Goal: Transaction & Acquisition: Purchase product/service

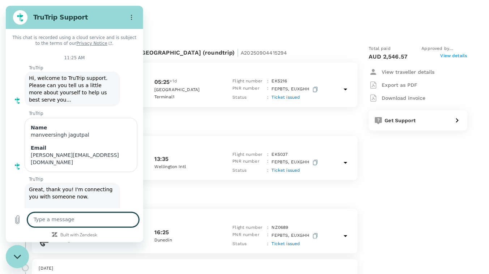
scroll to position [1614, 0]
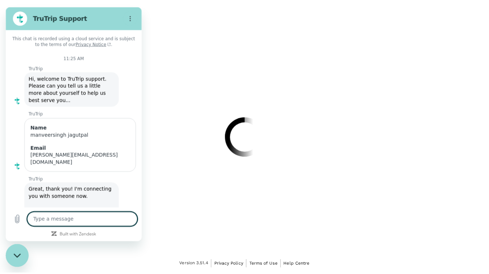
scroll to position [1603, 0]
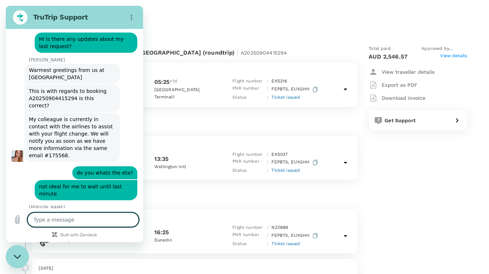
click at [257, 12] on div "From [DATE] until [DATE] | TR2509048201 Flight from [GEOGRAPHIC_DATA] to [GEOGR…" at bounding box center [238, 225] width 456 height 426
click at [112, 17] on h2 "TruTrip Support" at bounding box center [77, 17] width 88 height 9
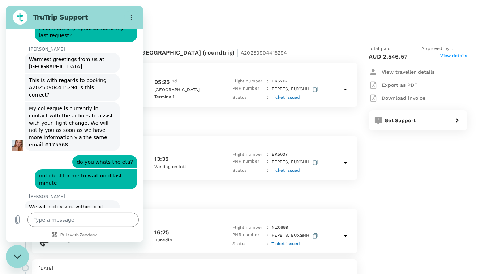
scroll to position [1614, 0]
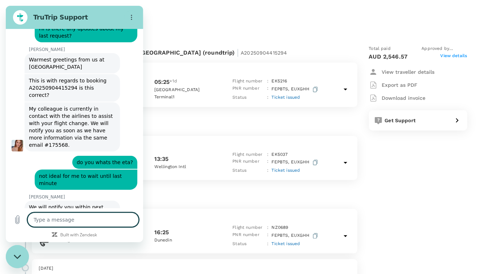
click at [44, 225] on textarea at bounding box center [82, 219] width 111 height 14
type textarea "h"
type textarea "x"
type textarea "hi"
type textarea "x"
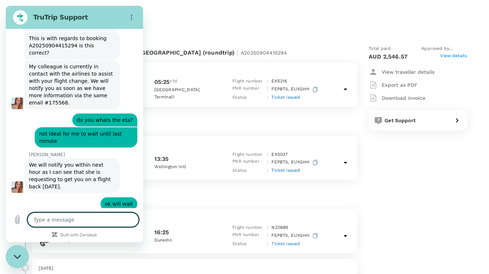
scroll to position [1655, 0]
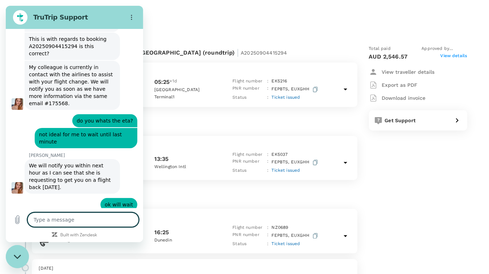
type textarea "x"
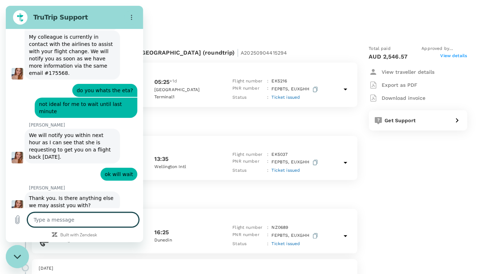
scroll to position [1687, 0]
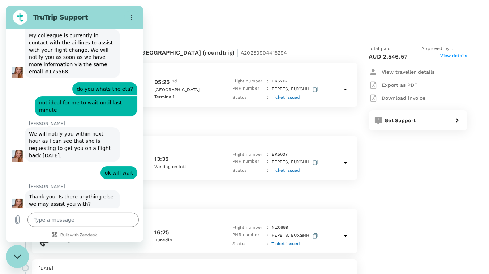
click at [66, 227] on div "Type a message x" at bounding box center [74, 219] width 137 height 23
click at [68, 222] on textarea at bounding box center [82, 219] width 111 height 14
type textarea "y"
type textarea "x"
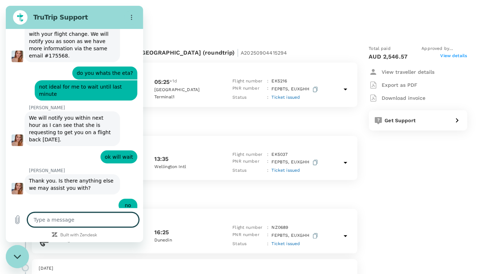
scroll to position [1704, 0]
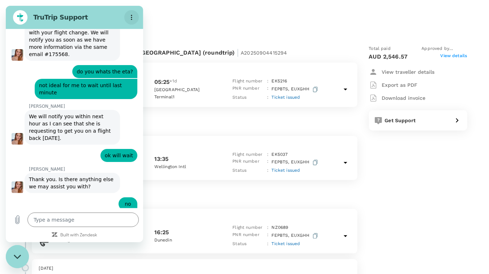
click at [129, 17] on icon "Options menu" at bounding box center [132, 17] width 6 height 6
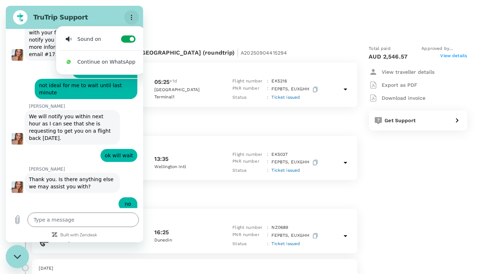
click at [129, 17] on icon "Options menu" at bounding box center [132, 17] width 6 height 6
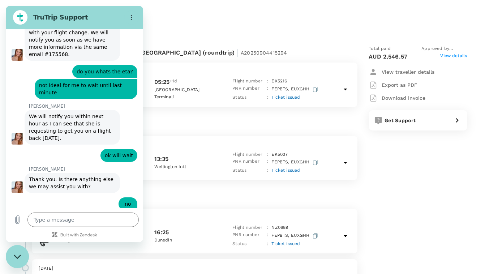
click at [20, 258] on icon "Close messaging window" at bounding box center [18, 256] width 8 height 5
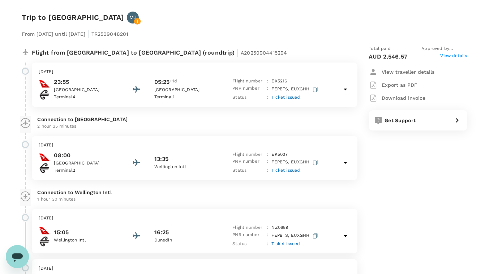
click at [20, 259] on icon "Open messaging window" at bounding box center [17, 255] width 13 height 13
type textarea "x"
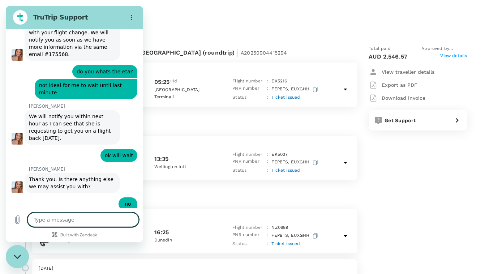
scroll to position [0, 0]
click at [47, 224] on textarea at bounding box center [82, 219] width 111 height 14
type textarea "w"
type textarea "x"
type textarea "wh"
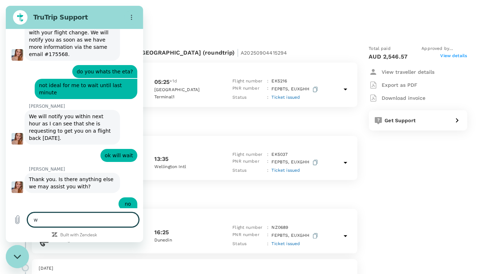
type textarea "x"
type textarea "wha"
type textarea "x"
type textarea "what"
type textarea "x"
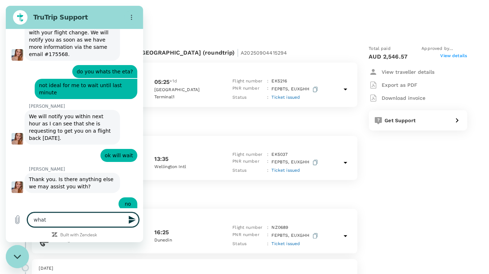
type textarea "what"
type textarea "x"
type textarea "what i"
type textarea "x"
type textarea "what i="
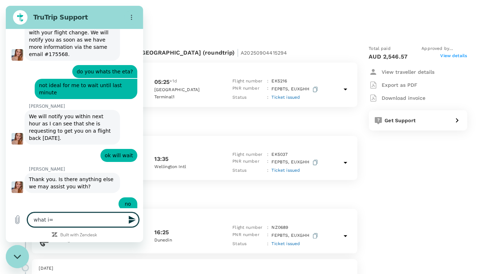
type textarea "x"
type textarea "what i"
type textarea "x"
type textarea "what"
type textarea "x"
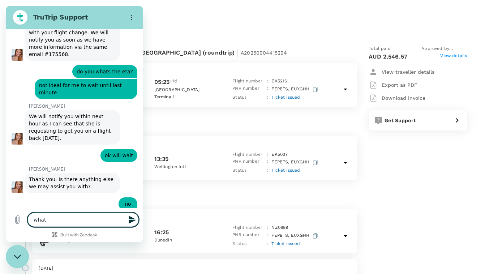
type textarea "what"
type textarea "x"
type textarea "wha"
type textarea "x"
type textarea "wh"
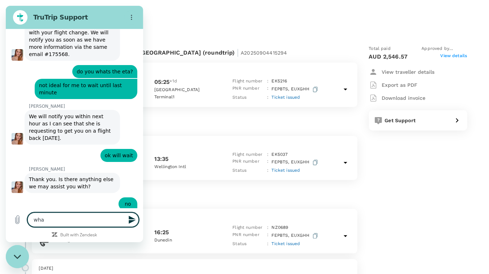
type textarea "x"
type textarea "w"
type textarea "x"
type textarea "c"
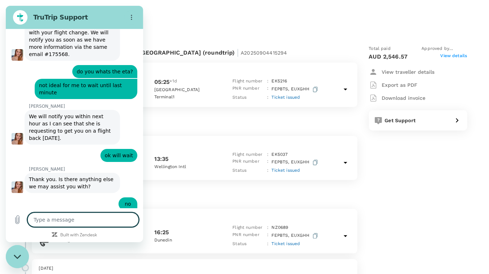
type textarea "x"
type textarea "ca"
type textarea "x"
type textarea "can"
type textarea "x"
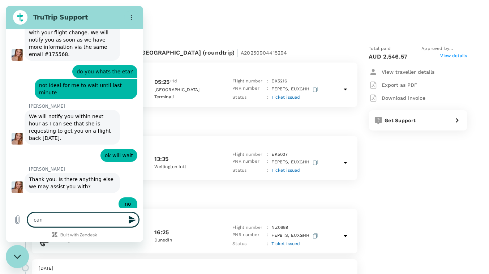
type textarea "can"
type textarea "x"
type textarea "can i"
type textarea "x"
type textarea "can i"
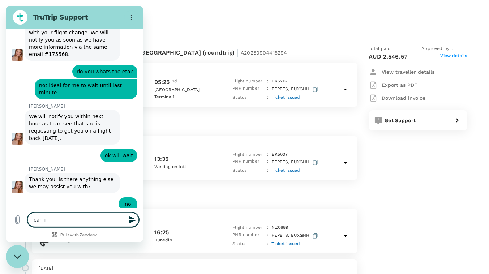
type textarea "x"
type textarea "can i n"
type textarea "x"
type textarea "can i"
type textarea "x"
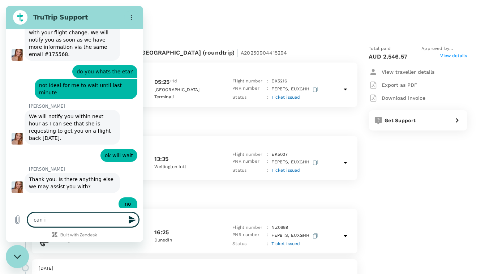
type textarea "can i k"
type textarea "x"
type textarea "can i kn"
type textarea "x"
type textarea "can i kno"
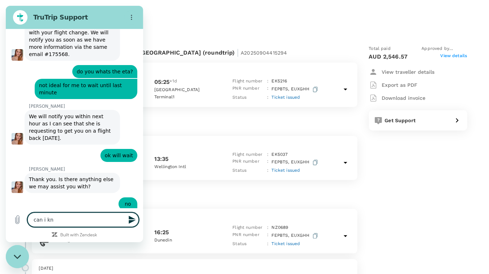
type textarea "x"
type textarea "can i know"
type textarea "x"
type textarea "can i know"
type textarea "x"
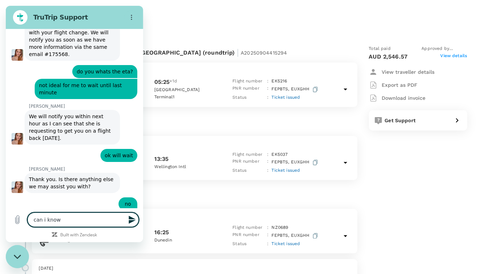
type textarea "can i know t"
type textarea "x"
type textarea "can i know th"
type textarea "x"
type textarea "can i know the"
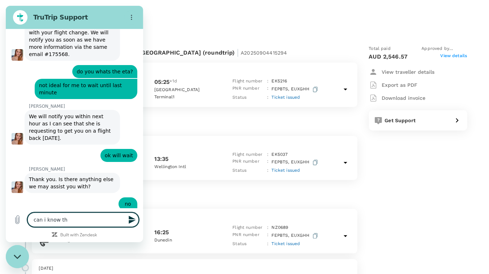
type textarea "x"
type textarea "can i know the"
type textarea "x"
type textarea "can i know the u"
type textarea "x"
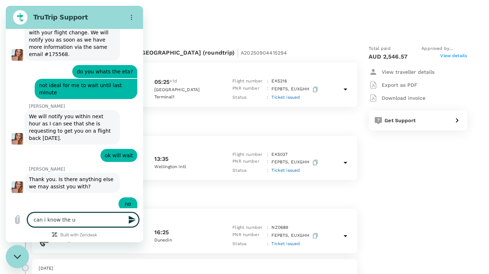
type textarea "can i know the up"
type textarea "x"
type textarea "can i know the upd"
type textarea "x"
type textarea "can i know the upda"
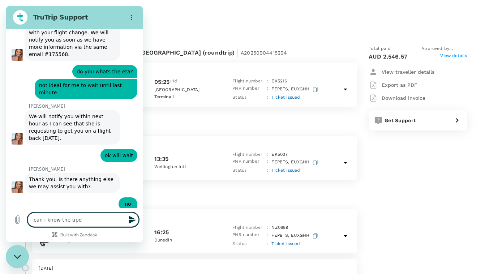
type textarea "x"
type textarea "can i know the updat"
type textarea "x"
type textarea "can i know the update"
type textarea "x"
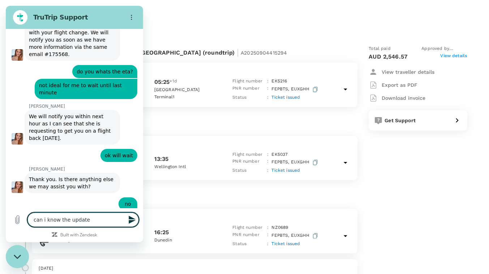
type textarea "can i know the update"
type textarea "x"
type textarea "can i know the update o"
type textarea "x"
type textarea "can i know the update on"
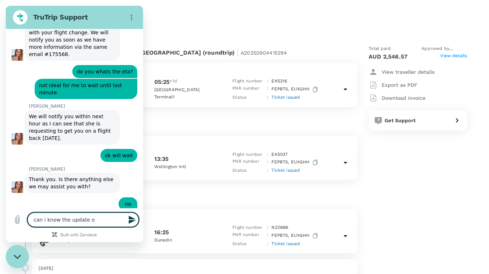
type textarea "x"
type textarea "can i know the update one"
type textarea "x"
type textarea "can i know the update on"
type textarea "x"
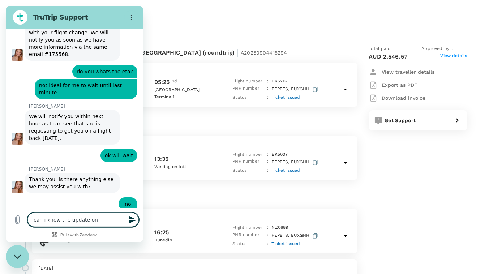
type textarea "can i know the update on"
type textarea "x"
type textarea "can i know the update on m"
type textarea "x"
type textarea "can i know the update on my"
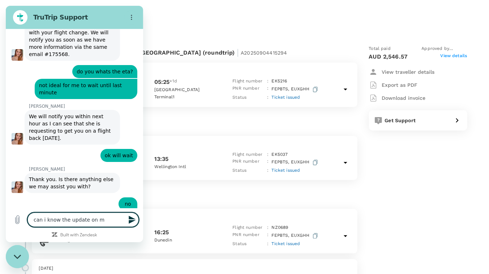
type textarea "x"
type textarea "can i know the update on my"
type textarea "x"
type textarea "can i know the update on my f"
type textarea "x"
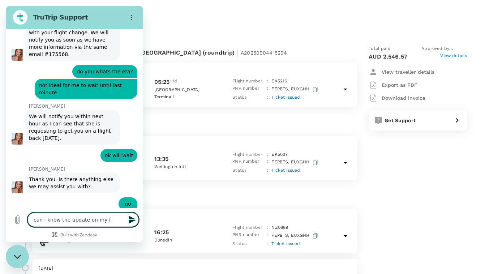
type textarea "can i know the update on my fl"
type textarea "x"
type textarea "can i know the update on my fli"
type textarea "x"
type textarea "can i know the update on my flig"
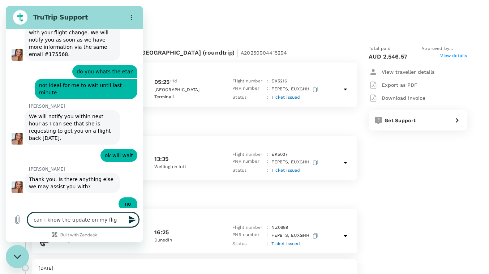
type textarea "x"
type textarea "can i know the update on my fligh"
type textarea "x"
type textarea "can i know the update on my flight"
type textarea "x"
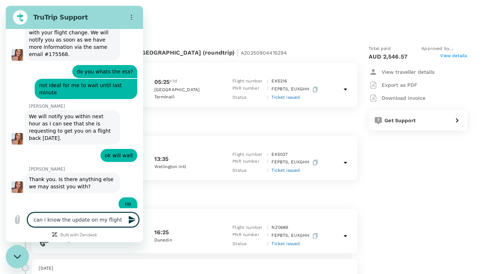
type textarea "can i know the update on my flight"
type textarea "x"
type textarea "can i know the update on my flight r"
type textarea "x"
type textarea "can i know the update on my flight re"
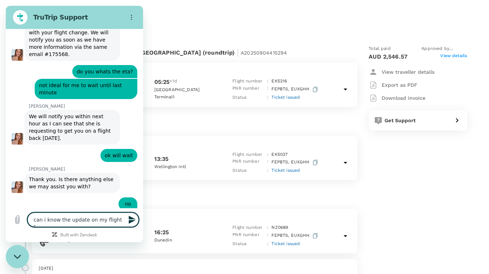
type textarea "x"
type textarea "can i know the update on my flight res"
type textarea "x"
type textarea "can i know the update on my flight resc"
type textarea "x"
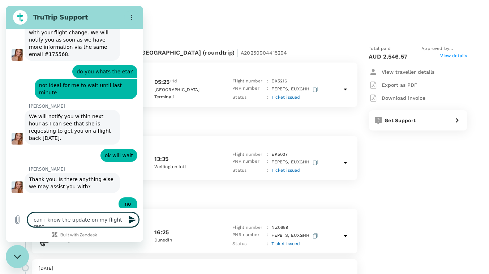
type textarea "can i know the update on my flight [PERSON_NAME]"
type textarea "x"
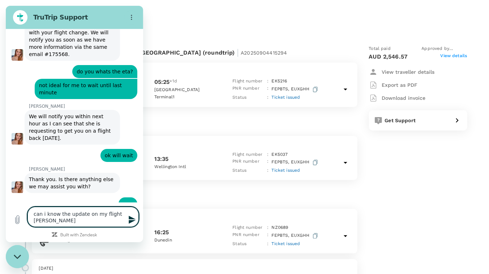
type textarea "can i know the update on my flight resche"
type textarea "x"
type textarea "can i know the update on my flight resched"
type textarea "x"
type textarea "can i know the update on my flight reschedu"
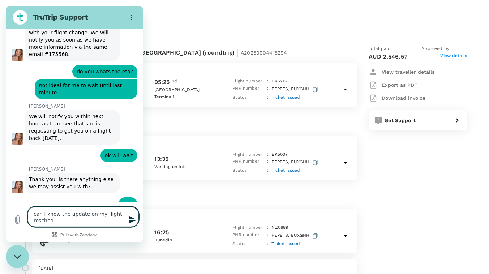
type textarea "x"
type textarea "can i know the update on my flight reschedul"
type textarea "x"
type textarea "can i know the update on my flight rescheduli"
type textarea "x"
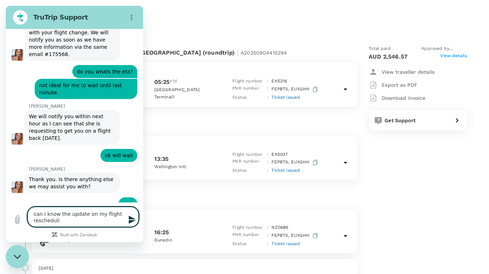
type textarea "can i know the update on my flight reschedulin"
type textarea "x"
type textarea "can i know the update on my flight rescheduling"
type textarea "x"
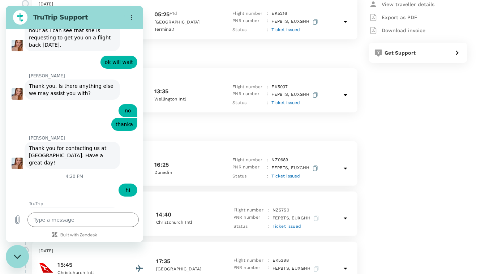
scroll to position [72, 0]
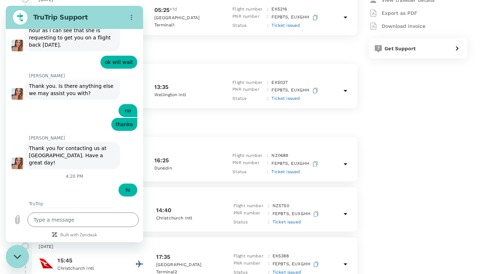
click at [16, 251] on div "Close messaging window" at bounding box center [17, 256] width 22 height 22
type textarea "x"
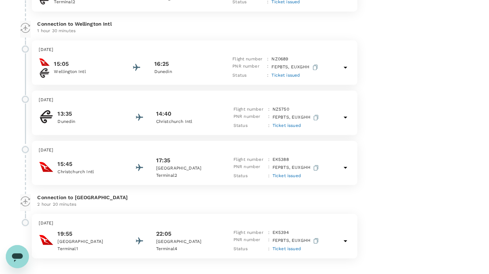
scroll to position [170, 0]
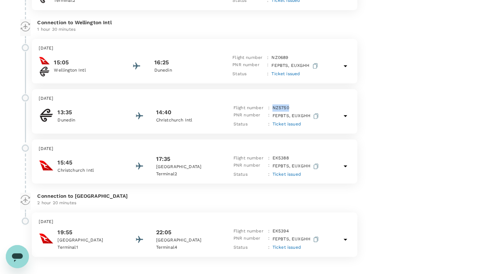
drag, startPoint x: 291, startPoint y: 106, endPoint x: 272, endPoint y: 109, distance: 19.8
click at [272, 109] on div "Flight number : NZ 5750" at bounding box center [276, 107] width 87 height 7
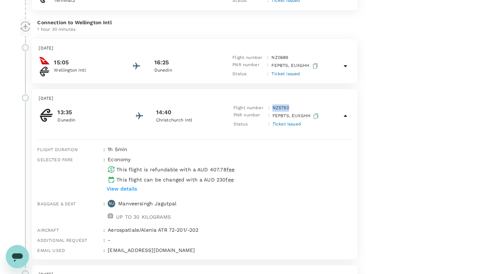
copy p "NZ 5750"
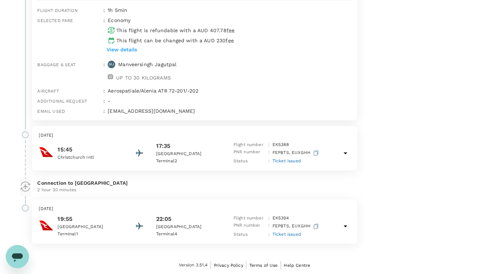
scroll to position [308, 0]
drag, startPoint x: 289, startPoint y: 144, endPoint x: 272, endPoint y: 145, distance: 17.0
click at [272, 145] on div "Flight number : EK 5388" at bounding box center [276, 145] width 87 height 7
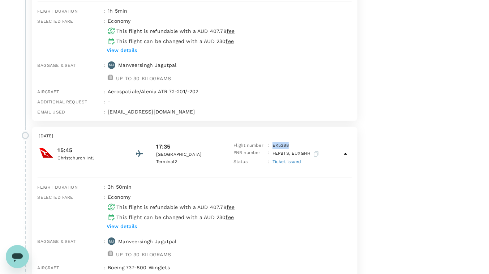
copy p "EK 5388"
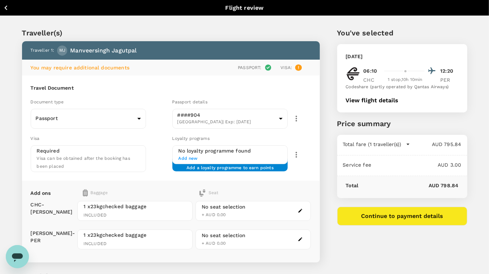
scroll to position [2011, 0]
click at [6, 7] on icon "button" at bounding box center [5, 7] width 9 height 9
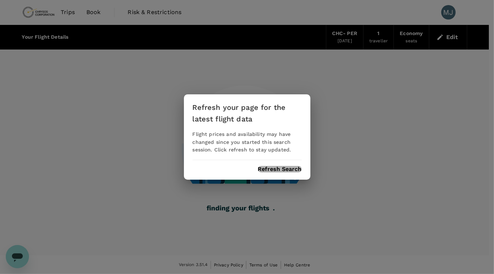
click at [296, 171] on button "Refresh Search" at bounding box center [280, 169] width 44 height 6
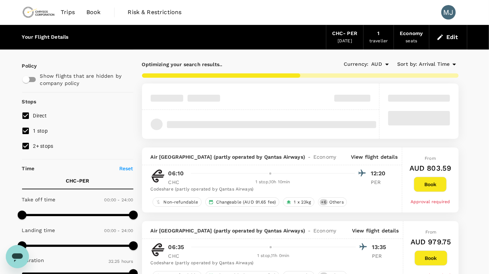
click at [415, 43] on div "seats" at bounding box center [411, 41] width 12 height 7
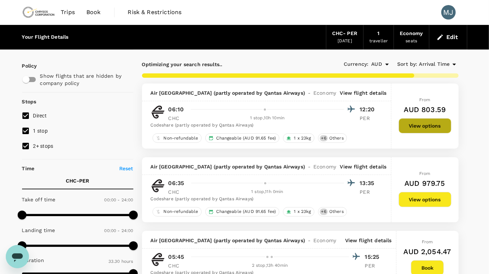
click at [403, 121] on button "View options" at bounding box center [424, 125] width 53 height 15
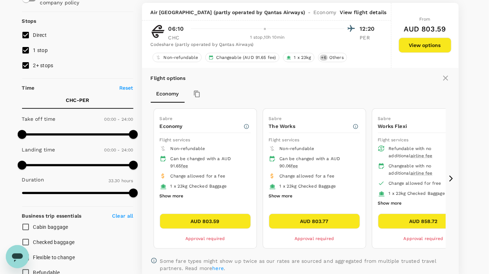
scroll to position [83, 0]
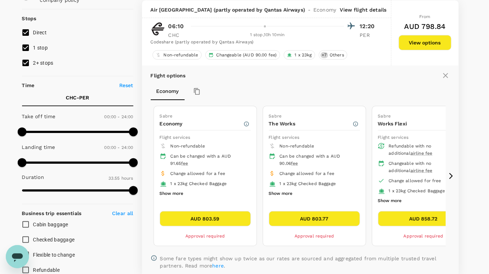
type input "2035"
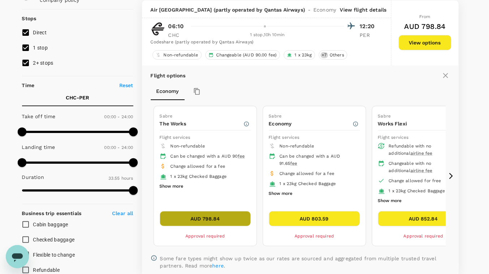
click at [217, 215] on button "AUD 798.84" at bounding box center [205, 218] width 91 height 15
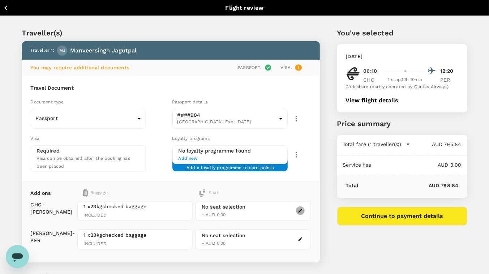
click at [300, 209] on icon "button" at bounding box center [300, 211] width 4 height 4
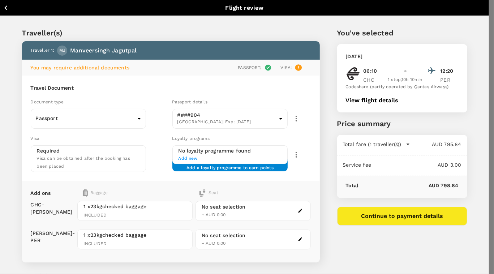
scroll to position [0, 0]
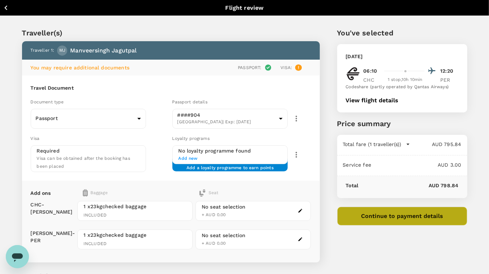
click at [426, 217] on button "Continue to payment details" at bounding box center [402, 216] width 130 height 19
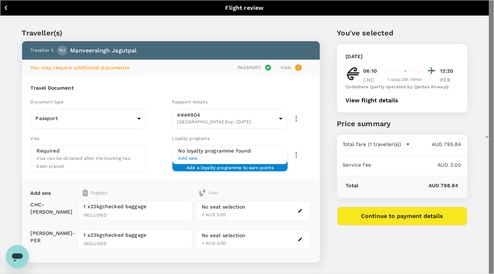
type input "9c4289b1-14a3-4119-8736-521306e5ca8f"
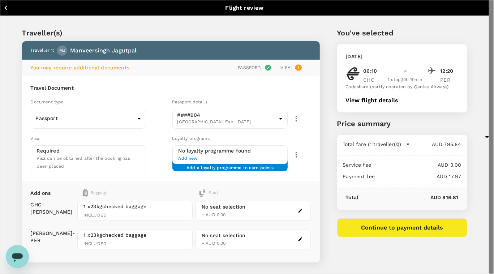
type textarea "F"
paste textarea "NZ5750"
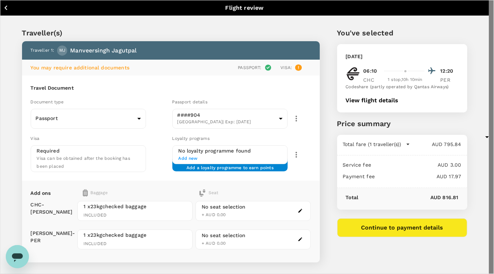
paste textarea "EK5388"
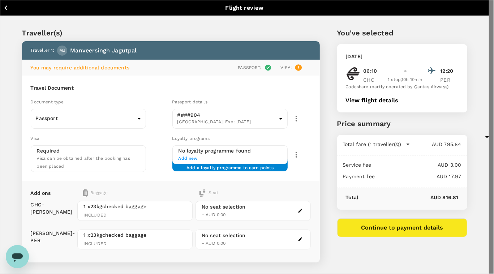
scroll to position [16, 0]
type textarea "NZ5750 flight from Dunedin delayed causing me to miss flight EK5388 Christchurc…"
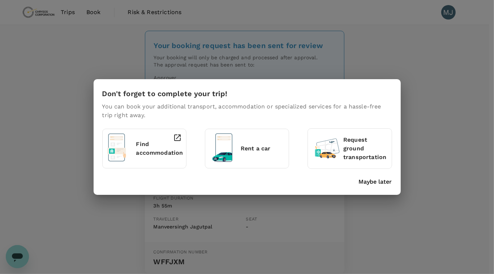
click at [363, 175] on div "Maybe later" at bounding box center [245, 180] width 292 height 12
click at [363, 181] on p "Maybe later" at bounding box center [375, 181] width 33 height 9
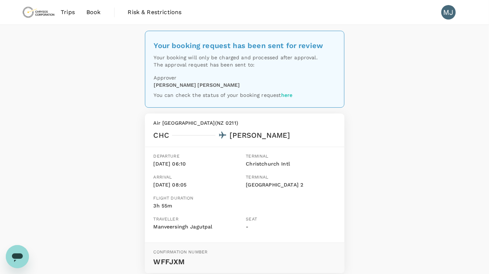
click at [62, 6] on link "Trips" at bounding box center [68, 12] width 26 height 25
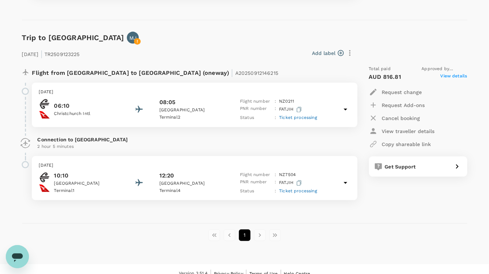
scroll to position [526, 0]
